Goal: Task Accomplishment & Management: Use online tool/utility

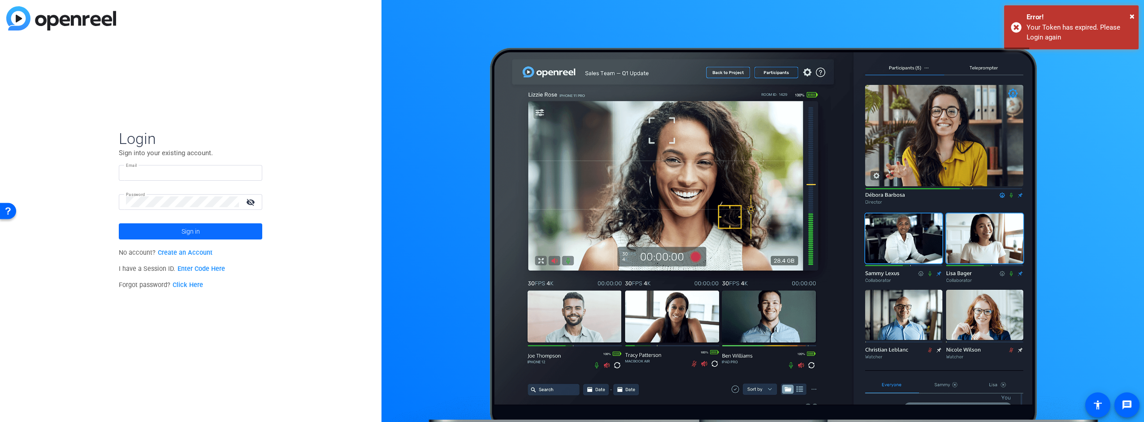
type input "[PERSON_NAME][EMAIL_ADDRESS][PERSON_NAME][DOMAIN_NAME]"
click at [188, 232] on span "Sign in" at bounding box center [191, 231] width 18 height 22
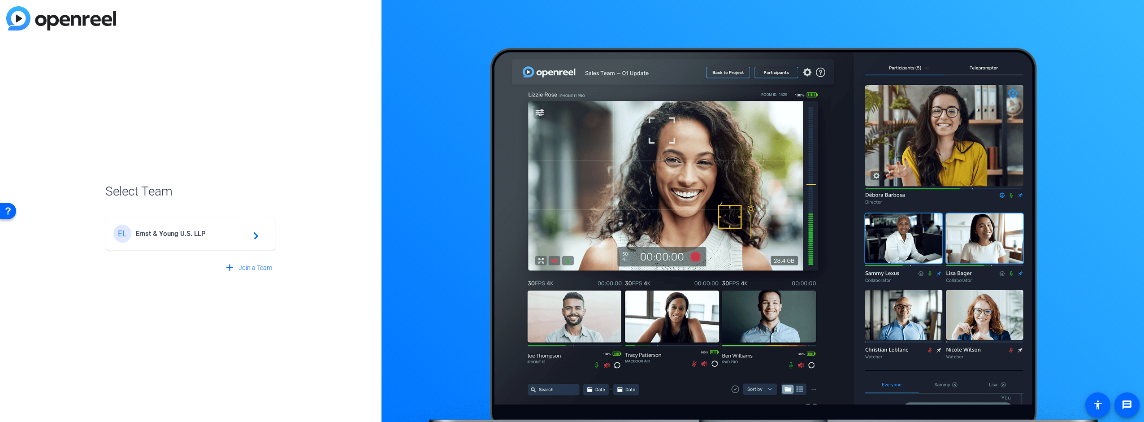
click at [187, 232] on span "Ernst & Young U.S. LLP" at bounding box center [192, 234] width 112 height 8
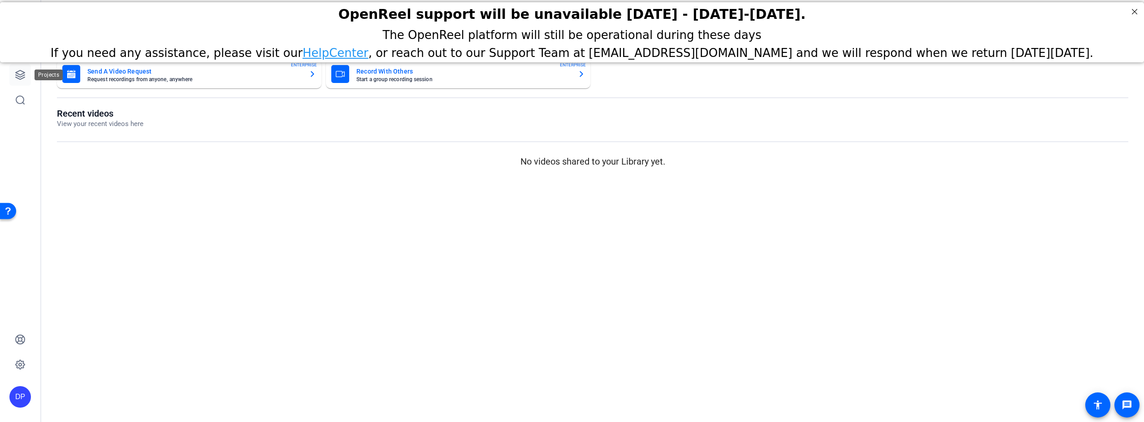
click at [21, 73] on icon at bounding box center [20, 74] width 11 height 11
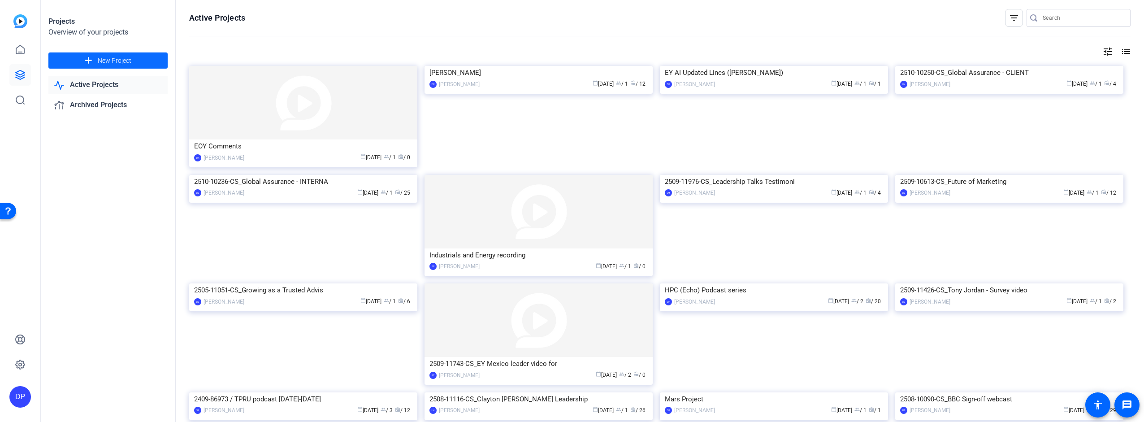
click at [109, 62] on span "New Project" at bounding box center [115, 60] width 34 height 9
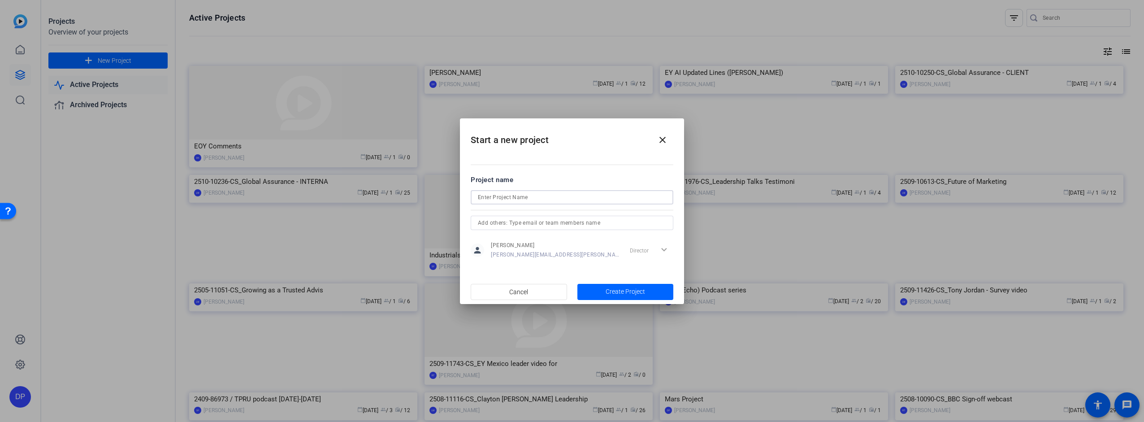
click at [521, 195] on input at bounding box center [572, 197] width 188 height 11
type input "Tax Brief, [DATE]"
click at [611, 292] on span "Create Project" at bounding box center [625, 291] width 39 height 9
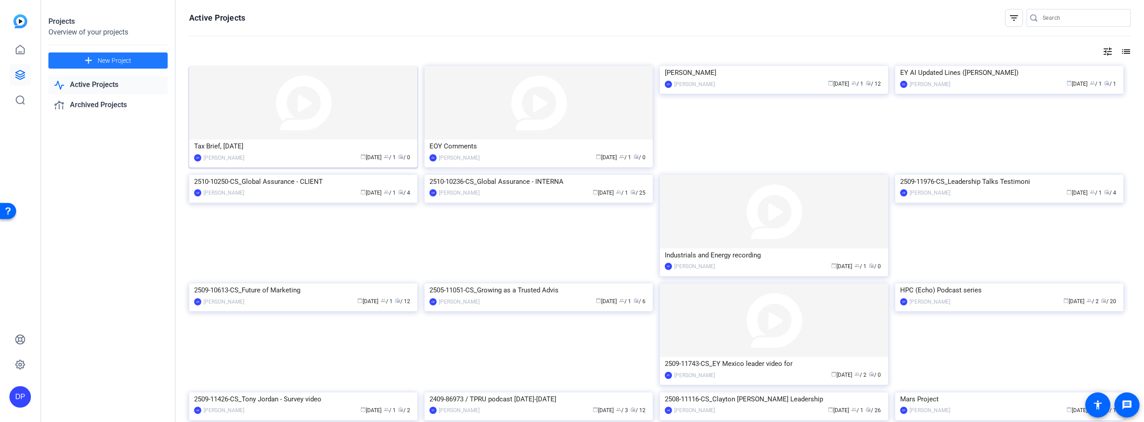
click at [290, 113] on img at bounding box center [303, 103] width 228 height 74
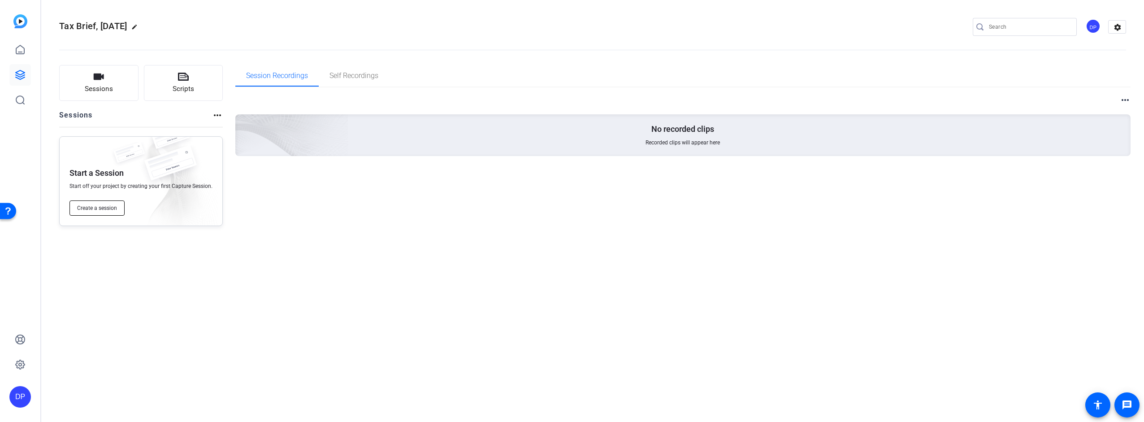
click at [97, 208] on span "Create a session" at bounding box center [97, 207] width 40 height 7
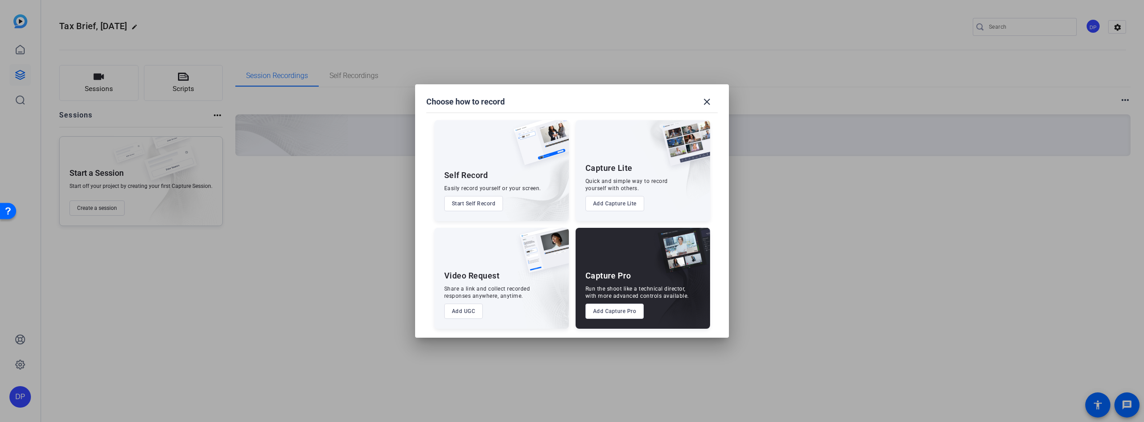
click at [610, 204] on button "Add Capture Lite" at bounding box center [615, 203] width 59 height 15
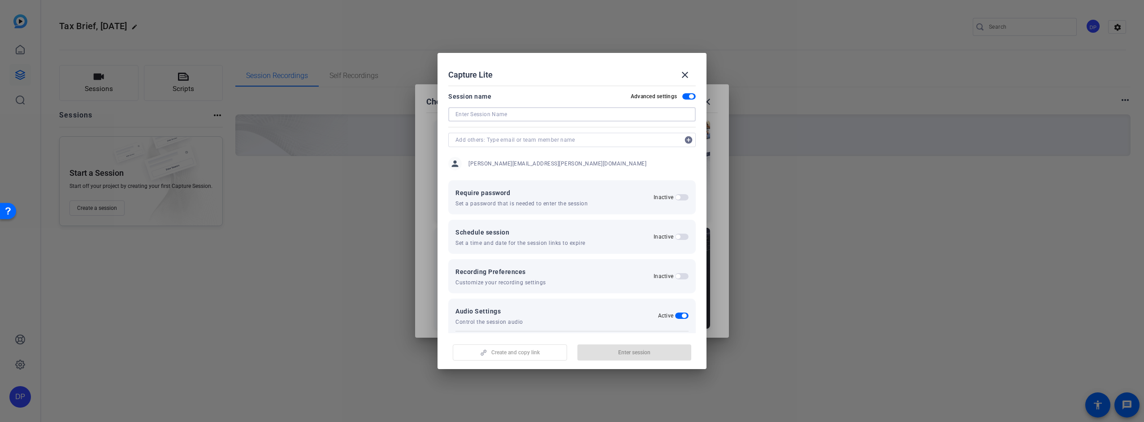
click at [493, 115] on input at bounding box center [572, 114] width 233 height 11
type input "[DATE] session"
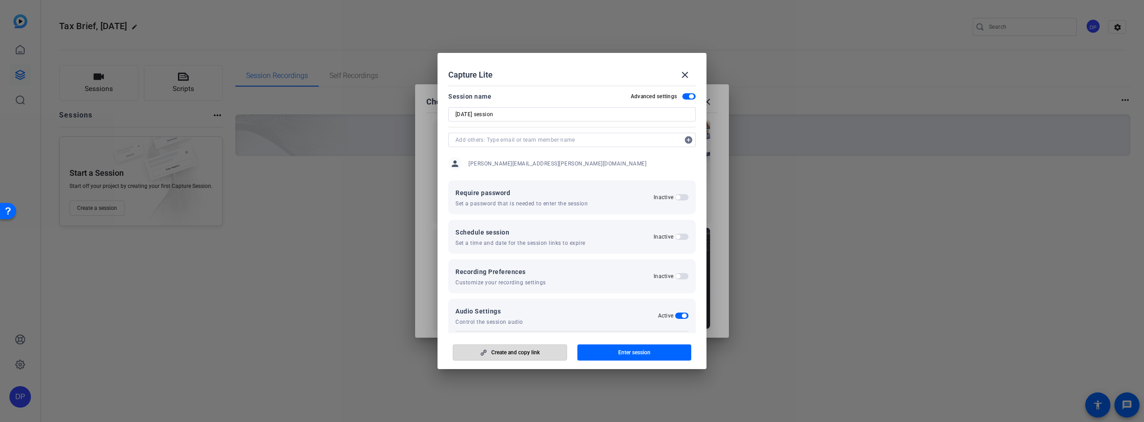
click at [508, 351] on span "Create and copy link" at bounding box center [515, 352] width 48 height 7
